Goal: Use online tool/utility: Utilize a website feature to perform a specific function

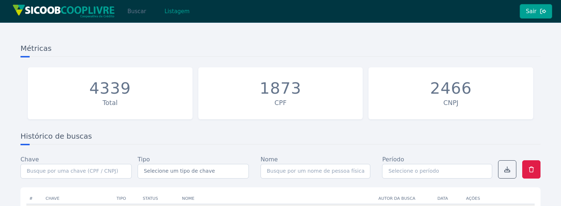
click at [133, 14] on button "Buscar" at bounding box center [136, 11] width 31 height 15
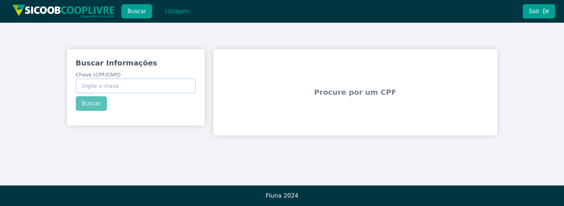
click at [103, 82] on input "Chave (CPF/CNPJ)" at bounding box center [136, 86] width 120 height 15
paste input "06.915.228/0001-98"
click at [96, 104] on div "Buscar Informações Chave (CPF/CNPJ) 06.915.228/0001-98 Buscar" at bounding box center [136, 84] width 138 height 71
click at [137, 80] on input "06.915.228/0001-98" at bounding box center [136, 86] width 120 height 15
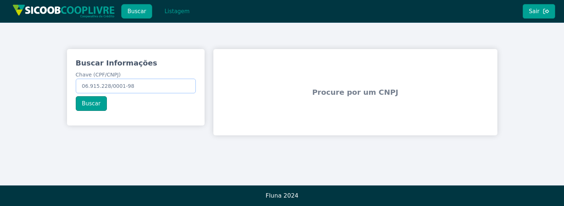
click at [137, 80] on input "06.915.228/0001-98" at bounding box center [136, 86] width 120 height 15
paste input "221.364.818-27"
click at [90, 102] on button "Buscar" at bounding box center [91, 103] width 31 height 15
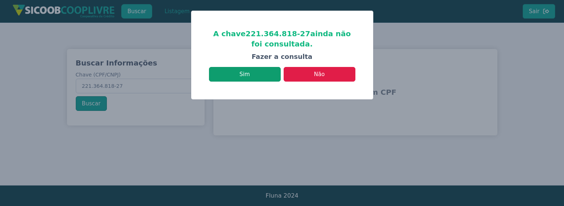
click at [266, 77] on button "Sim" at bounding box center [245, 74] width 72 height 15
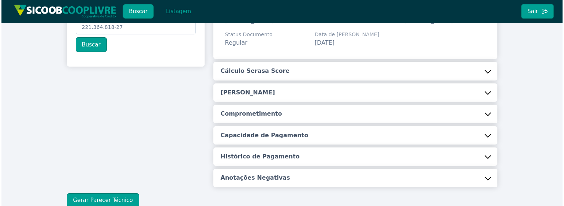
scroll to position [108, 0]
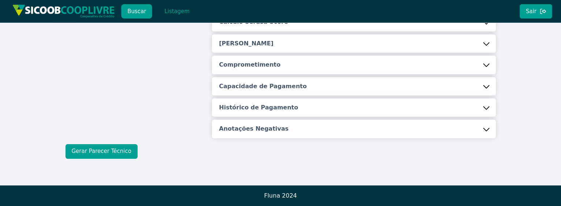
click at [80, 148] on button "Gerar Parecer Técnico" at bounding box center [102, 151] width 72 height 15
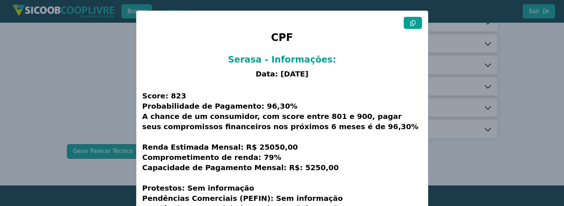
click at [412, 22] on icon at bounding box center [413, 23] width 6 height 6
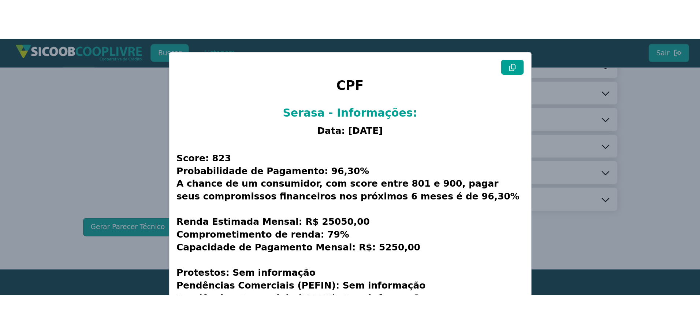
scroll to position [0, 0]
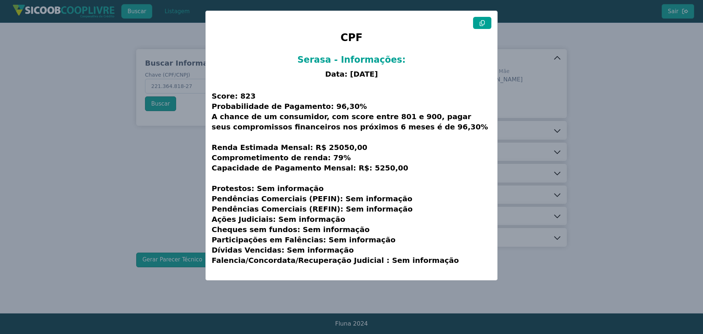
click at [117, 86] on modal-container "CPF Serasa - Informações: Data: [DATE] Score: 823 Probabilidade de Pagamento: 9…" at bounding box center [351, 167] width 703 height 334
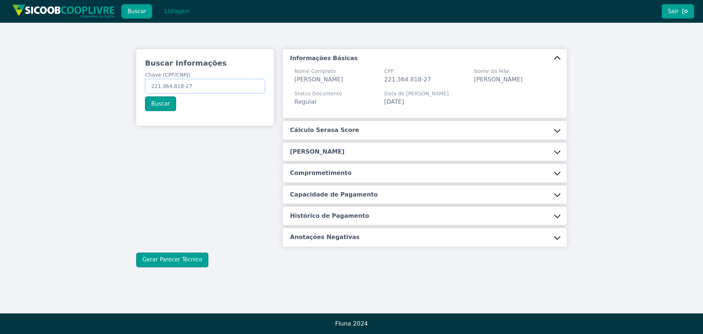
click at [204, 89] on input "221.364.818-27" at bounding box center [205, 86] width 120 height 15
paste input "06.915.228/0001-98"
type input "06.915.228/0001-98"
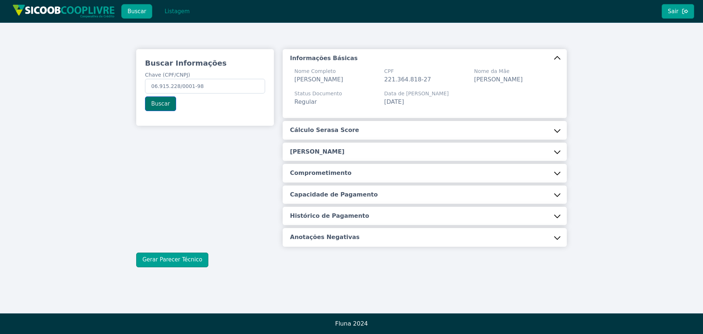
click at [155, 108] on button "Buscar" at bounding box center [160, 103] width 31 height 15
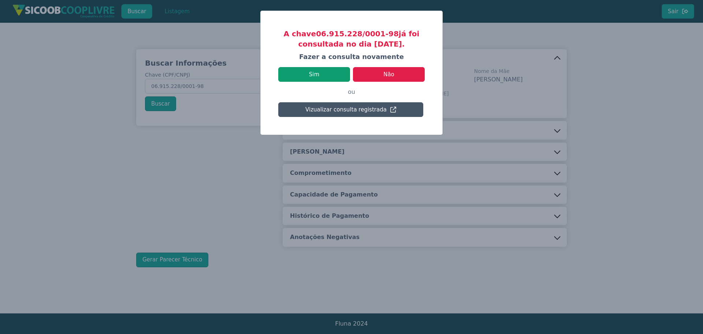
click at [328, 71] on button "Sim" at bounding box center [314, 74] width 72 height 15
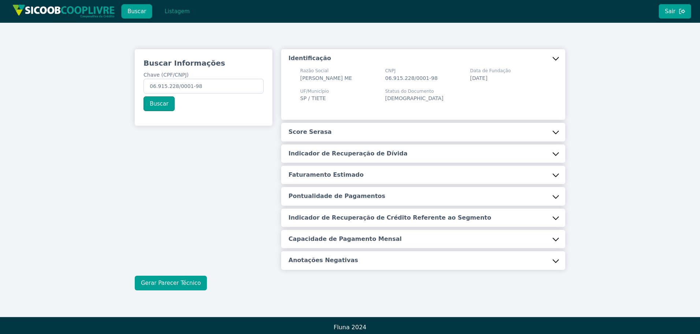
click at [190, 206] on button "Gerar Parecer Técnico" at bounding box center [171, 282] width 72 height 15
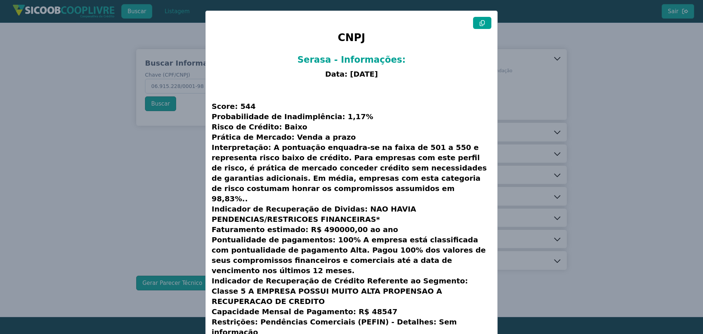
click at [477, 22] on button at bounding box center [482, 23] width 18 height 12
click at [82, 180] on modal-container "CNPJ Serasa - Informações: Data: [DATE] Score: 544 Probabilidade de Inadimplênc…" at bounding box center [351, 167] width 703 height 334
